Goal: Find specific page/section: Find specific page/section

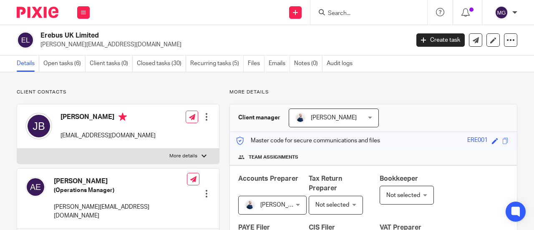
click at [358, 15] on input "Search" at bounding box center [364, 14] width 75 height 8
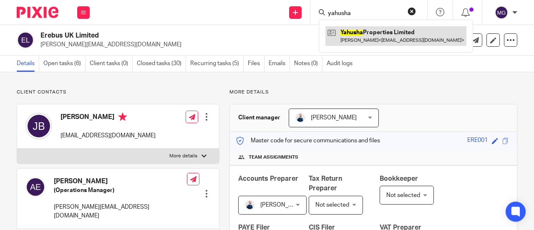
type input "yahusha"
click at [362, 34] on link at bounding box center [396, 35] width 141 height 19
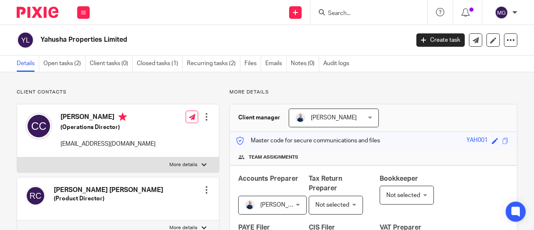
drag, startPoint x: 105, startPoint y: 41, endPoint x: 35, endPoint y: 44, distance: 69.4
click at [35, 44] on div "Yahusha Properties Limited" at bounding box center [211, 40] width 388 height 18
copy div "Yahusha Properties"
click at [367, 10] on input "Search" at bounding box center [364, 14] width 75 height 8
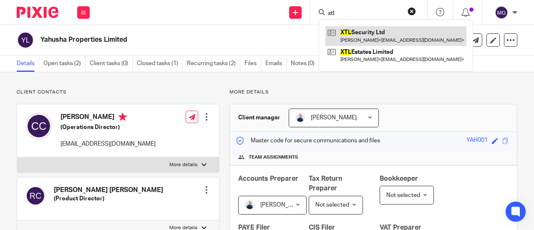
type input "xtl"
click at [361, 38] on link at bounding box center [396, 35] width 141 height 19
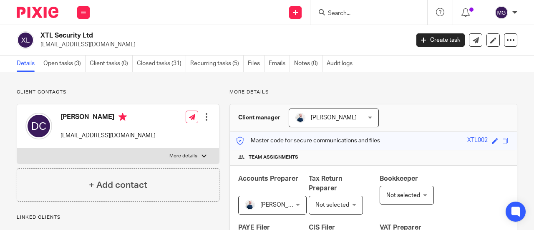
drag, startPoint x: 94, startPoint y: 35, endPoint x: 40, endPoint y: 38, distance: 54.4
click at [40, 38] on div "XTL Security Ltd dcplumb@hotmail.co.uk" at bounding box center [211, 40] width 388 height 18
copy h2 "XTL Security Ltd"
click at [342, 11] on input "Search" at bounding box center [364, 14] width 75 height 8
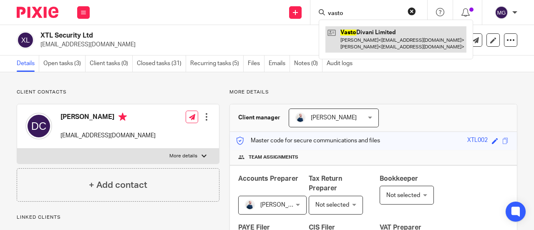
type input "vasto"
click at [371, 28] on link at bounding box center [396, 39] width 141 height 26
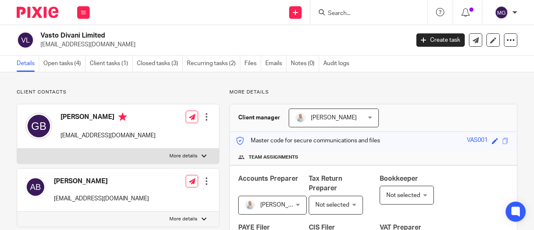
drag, startPoint x: 79, startPoint y: 35, endPoint x: 41, endPoint y: 35, distance: 38.4
click at [41, 35] on h2 "Vasto Divani Limited" at bounding box center [186, 35] width 291 height 9
copy h2 "[PERSON_NAME]"
click at [344, 11] on input "Search" at bounding box center [364, 14] width 75 height 8
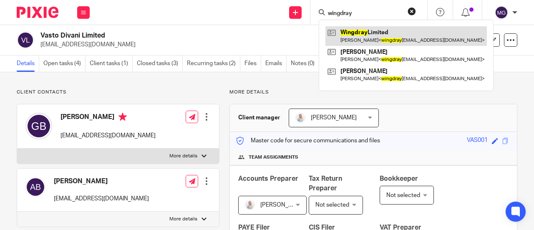
type input "wingdray"
click at [365, 30] on link at bounding box center [407, 35] width 162 height 19
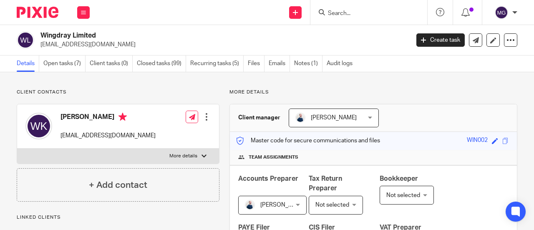
click at [60, 37] on h2 "Wingdray Limited" at bounding box center [186, 35] width 291 height 9
copy h2 "Wingdray"
click at [359, 14] on input "Search" at bounding box center [364, 14] width 75 height 8
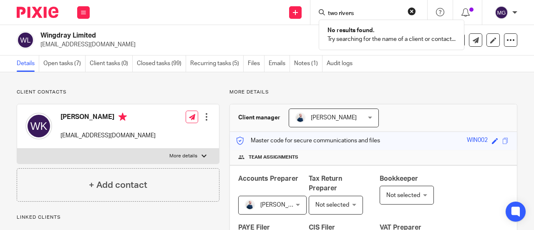
type input "two rivers"
click at [412, 10] on button "reset" at bounding box center [412, 11] width 8 height 8
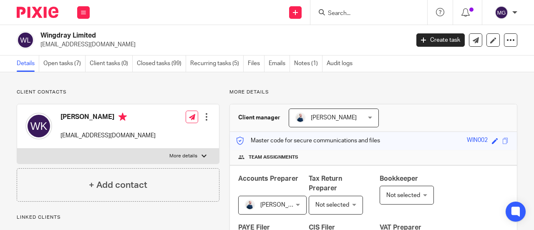
click at [366, 15] on input "Search" at bounding box center [364, 14] width 75 height 8
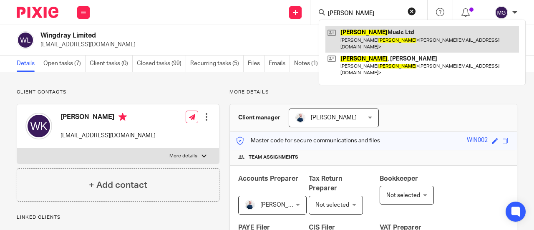
type input "clipson"
click at [366, 30] on link at bounding box center [423, 39] width 194 height 26
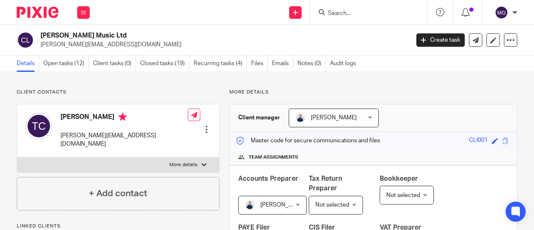
click at [359, 13] on input "Search" at bounding box center [364, 14] width 75 height 8
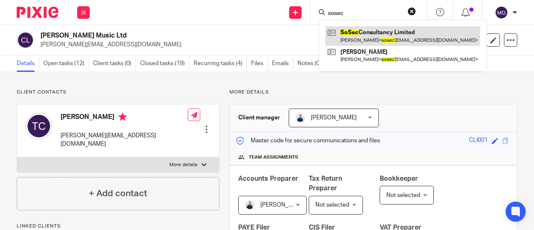
type input "sosec"
click at [366, 30] on link at bounding box center [403, 35] width 155 height 19
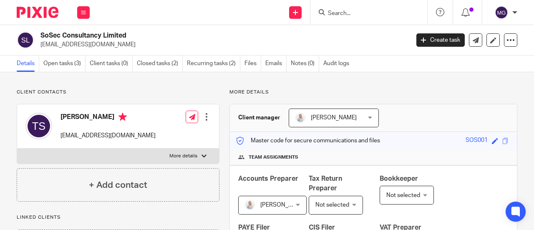
click at [361, 15] on input "Search" at bounding box center [364, 14] width 75 height 8
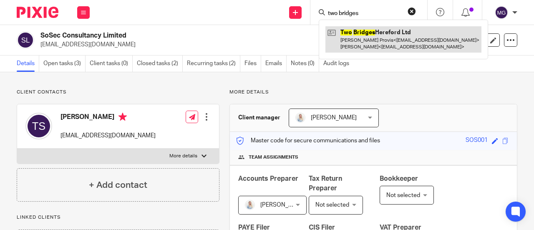
type input "two bridges"
click at [357, 28] on link at bounding box center [404, 39] width 156 height 26
